Goal: Information Seeking & Learning: Find contact information

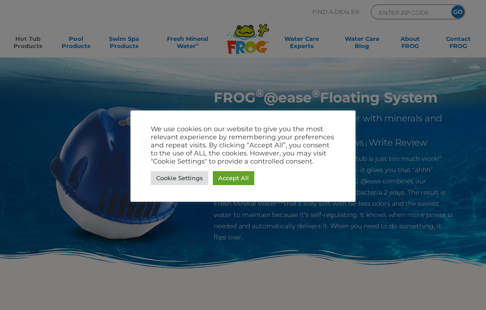
click at [239, 179] on link "Accept All" at bounding box center [233, 178] width 41 height 14
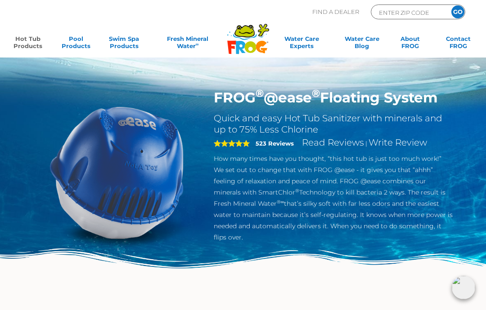
click at [419, 11] on input "ENTER ZIP CODE" at bounding box center [408, 12] width 61 height 10
type input "44312"
click at [459, 13] on input "GO" at bounding box center [457, 11] width 13 height 13
click at [452, 9] on input "GO" at bounding box center [457, 11] width 13 height 13
click at [446, 11] on div "44312 GO" at bounding box center [418, 11] width 94 height 15
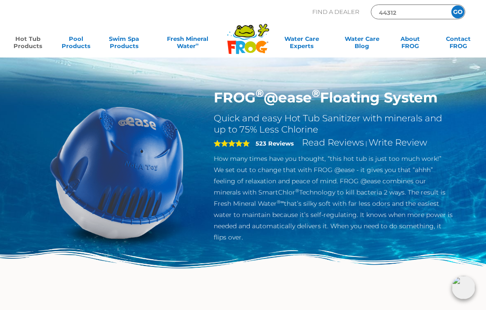
click at [443, 20] on div "Find A Dealer 44312 GO" at bounding box center [388, 13] width 153 height 19
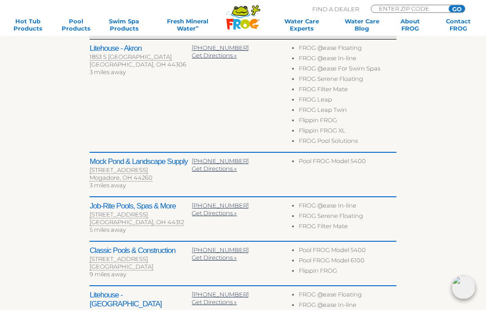
scroll to position [332, 0]
click at [147, 210] on h2 "Job-Rite Pools, Spas & More" at bounding box center [140, 206] width 102 height 9
click at [166, 209] on h2 "Job-Rite Pools, Spas & More" at bounding box center [140, 206] width 102 height 9
click at [349, 218] on li "FROG Serene Floating" at bounding box center [348, 217] width 98 height 10
click at [157, 214] on div "[STREET_ADDRESS]" at bounding box center [140, 215] width 102 height 8
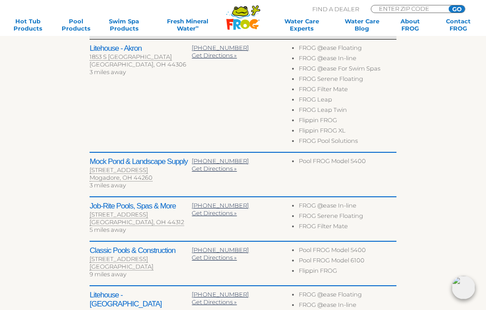
click at [125, 222] on div "[GEOGRAPHIC_DATA], OH 44312" at bounding box center [140, 223] width 102 height 8
click at [133, 214] on div "[STREET_ADDRESS]" at bounding box center [140, 215] width 102 height 8
click at [157, 206] on h2 "Job-Rite Pools, Spas & More" at bounding box center [140, 206] width 102 height 9
click at [164, 206] on h2 "Job-Rite Pools, Spas & More" at bounding box center [140, 206] width 102 height 9
click at [161, 206] on h2 "Job-Rite Pools, Spas & More" at bounding box center [140, 206] width 102 height 9
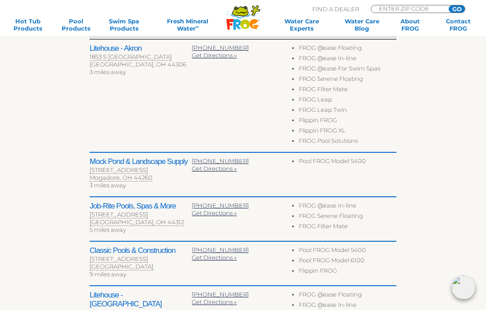
click at [375, 223] on li "FROG Filter Mate" at bounding box center [348, 228] width 98 height 10
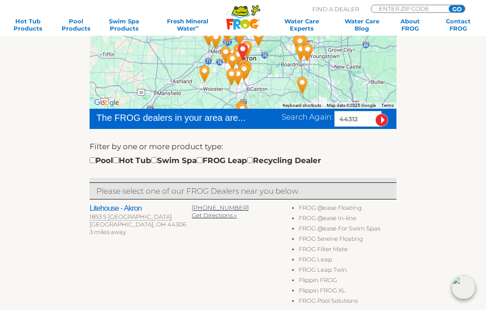
scroll to position [141, 0]
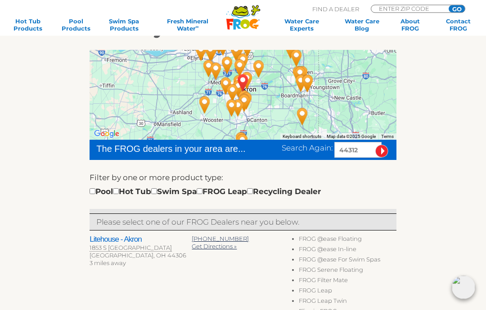
click at [114, 240] on h2 "Litehouse - Akron" at bounding box center [140, 240] width 102 height 9
click at [124, 236] on h2 "Litehouse - Akron" at bounding box center [140, 240] width 102 height 9
